Goal: Navigation & Orientation: Find specific page/section

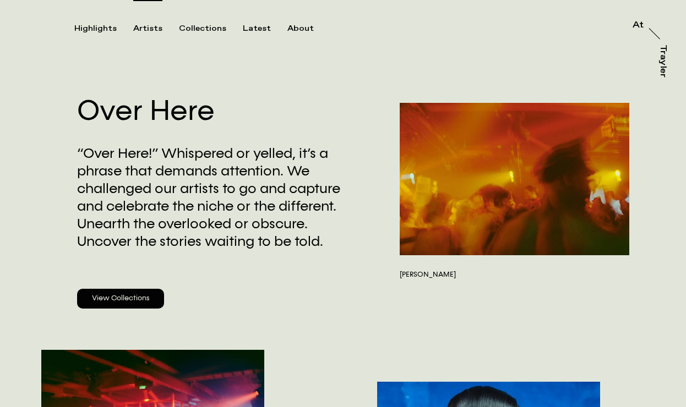
click at [143, 29] on div "Artists" at bounding box center [147, 29] width 29 height 10
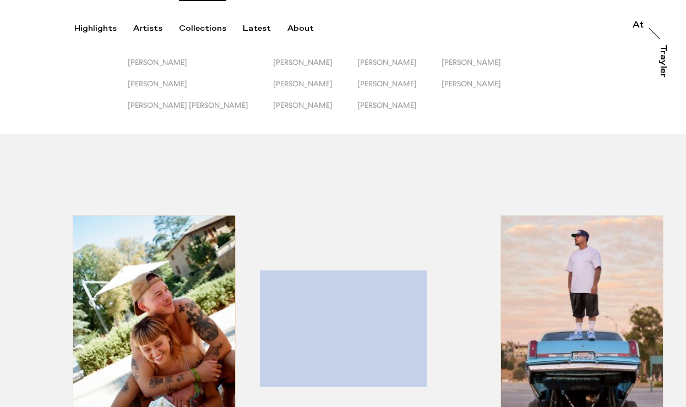
click at [206, 30] on div "Collections" at bounding box center [202, 29] width 47 height 10
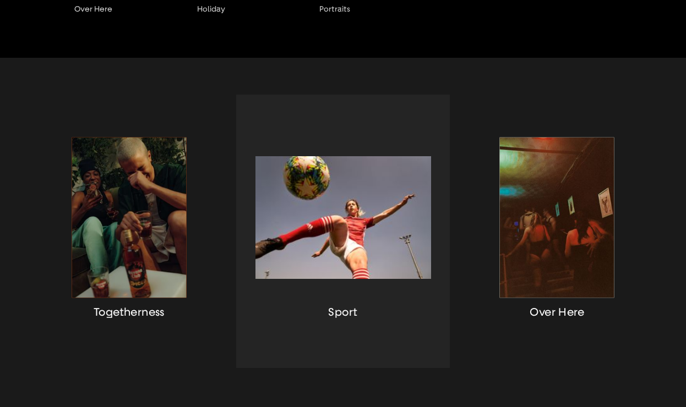
scroll to position [187, 0]
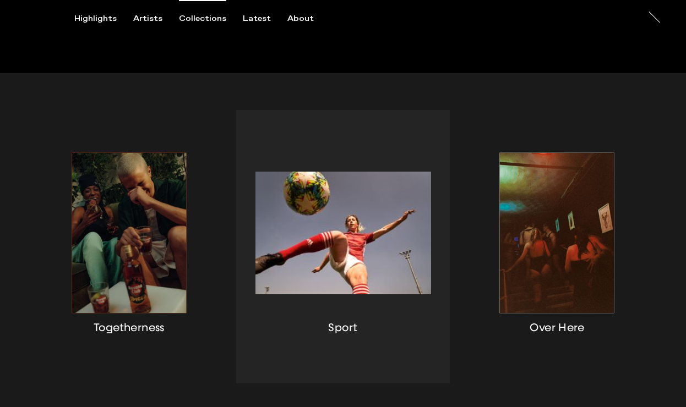
click at [353, 219] on div "button" at bounding box center [343, 247] width 214 height 274
